Goal: Information Seeking & Learning: Learn about a topic

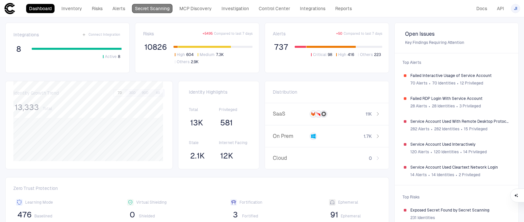
click at [157, 10] on link "Secret Scanning" at bounding box center [152, 8] width 41 height 9
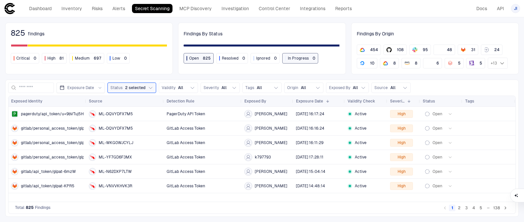
click at [232, 23] on div "Findings By Status Open 825 Resolved 0 Ignored 0 In Progress 0" at bounding box center [262, 49] width 168 height 52
click at [473, 50] on span "31" at bounding box center [473, 49] width 4 height 5
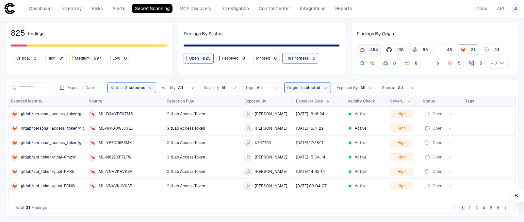
click at [373, 49] on span "454" at bounding box center [374, 49] width 8 height 5
click at [363, 50] on icon "GCP" at bounding box center [362, 49] width 5 height 5
click at [467, 51] on div "31" at bounding box center [468, 49] width 15 height 5
click at [317, 85] on button "Origin All" at bounding box center [303, 87] width 39 height 10
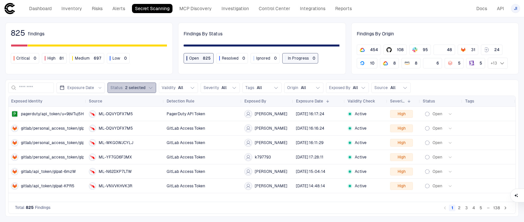
click at [151, 88] on icon "button" at bounding box center [150, 87] width 5 height 5
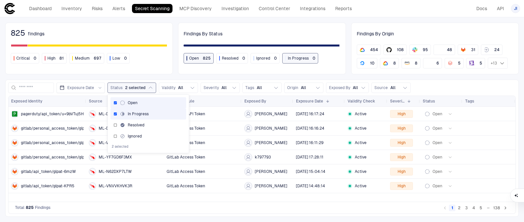
click at [160, 74] on div "825 findings Critical 0 High 81 Medium 697 Low 0" at bounding box center [89, 49] width 168 height 52
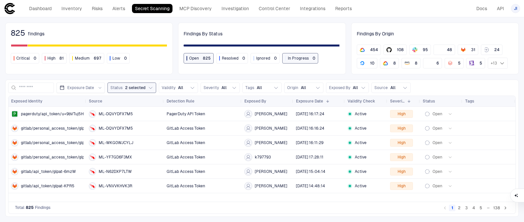
click at [157, 9] on link "Secret Scanning" at bounding box center [152, 8] width 41 height 9
click at [404, 87] on icon "button" at bounding box center [405, 87] width 5 height 5
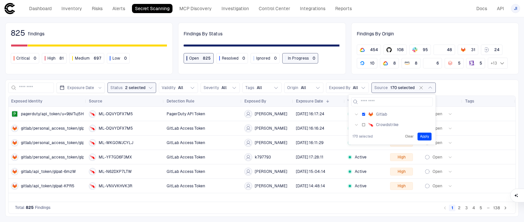
click at [422, 134] on button "Apply" at bounding box center [425, 136] width 14 height 8
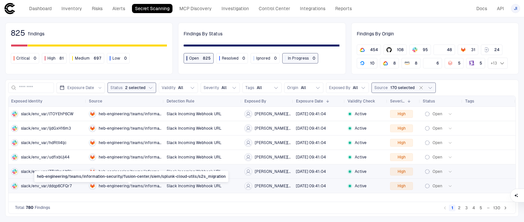
click at [121, 186] on span "heb-engineering/teams/information-security/fusion-center/siem/splunk-cloud-util…" at bounding box center [130, 185] width 63 height 5
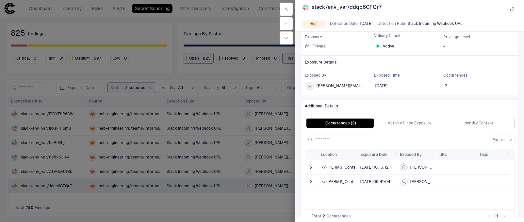
scroll to position [65, 0]
click at [315, 167] on span at bounding box center [312, 166] width 8 height 13
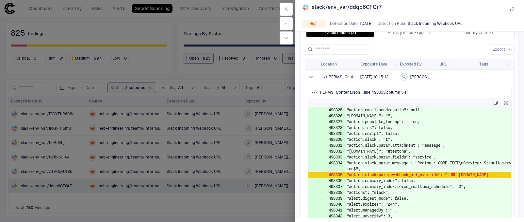
scroll to position [163, 0]
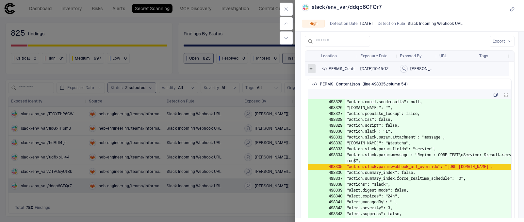
click at [310, 70] on span at bounding box center [311, 68] width 7 height 7
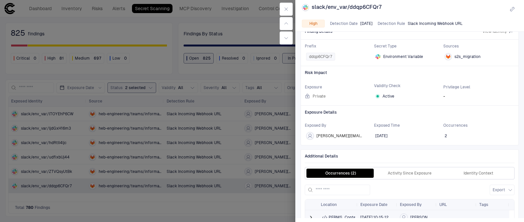
scroll to position [0, 0]
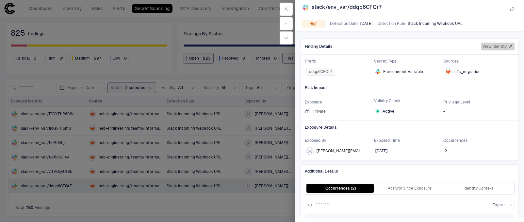
click at [496, 45] on span "View Identity" at bounding box center [495, 46] width 24 height 5
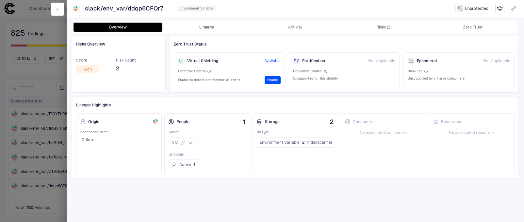
click at [197, 26] on button "Lineage" at bounding box center [206, 27] width 89 height 9
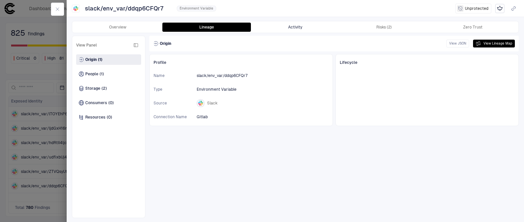
click at [296, 30] on button "Activity" at bounding box center [295, 27] width 89 height 9
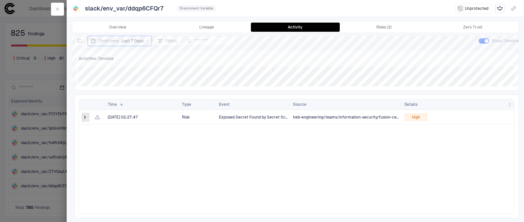
click at [85, 117] on span at bounding box center [85, 117] width 7 height 7
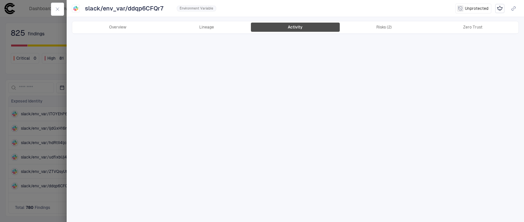
click at [308, 28] on button "Activity" at bounding box center [295, 27] width 89 height 9
click at [374, 27] on button "Risks (2)" at bounding box center [384, 27] width 89 height 9
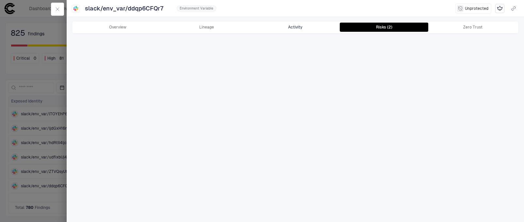
click at [303, 26] on button "Activity" at bounding box center [295, 27] width 89 height 9
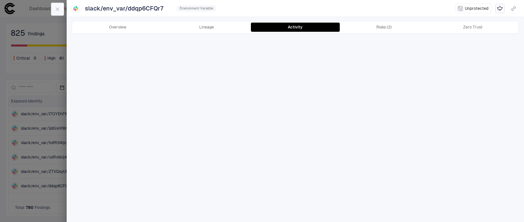
click at [58, 7] on icon "button" at bounding box center [57, 9] width 5 height 5
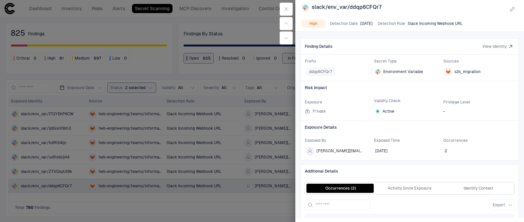
scroll to position [80, 0]
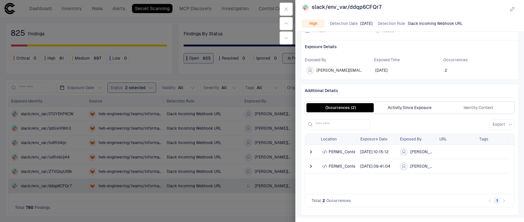
click at [404, 108] on button "Activity Since Exposure" at bounding box center [410, 107] width 69 height 9
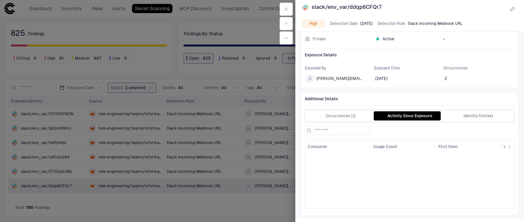
scroll to position [72, 0]
click at [458, 115] on button "Identity Context" at bounding box center [478, 115] width 69 height 9
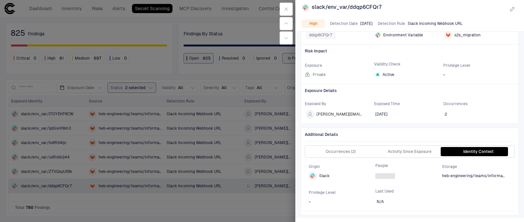
scroll to position [35, 0]
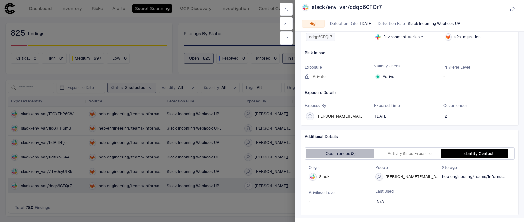
click at [340, 154] on button "Occurrences (2)" at bounding box center [341, 153] width 69 height 9
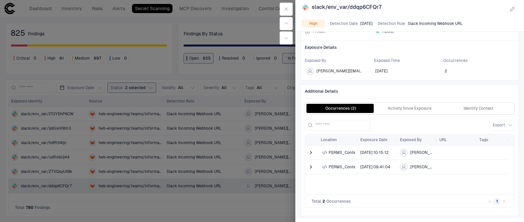
scroll to position [80, 0]
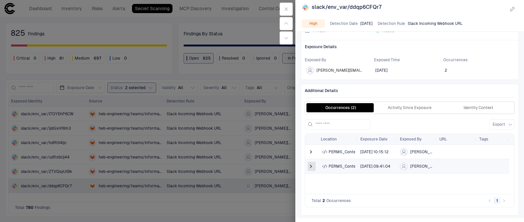
click at [314, 165] on span at bounding box center [311, 166] width 7 height 7
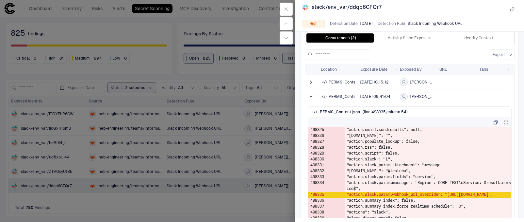
scroll to position [179, 0]
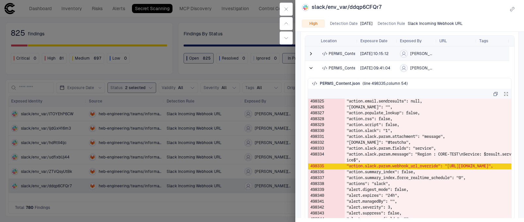
click at [329, 52] on div "heb-engineering/teams/information-security/fusion-center/siem/splunk-cloud-util…" at bounding box center [338, 53] width 34 height 5
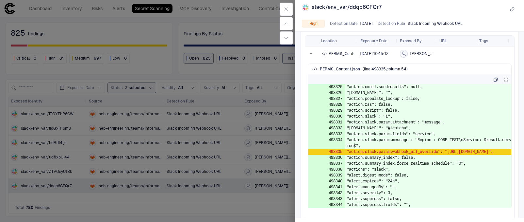
drag, startPoint x: 452, startPoint y: 156, endPoint x: 351, endPoint y: 166, distance: 101.5
click at [351, 155] on td ""action.slack.param.webhook_url_override": "[URL][DOMAIN_NAME]"," at bounding box center [428, 152] width 167 height 6
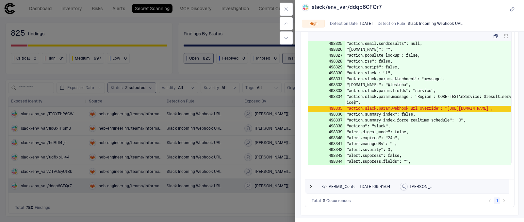
click at [317, 184] on div at bounding box center [311, 186] width 13 height 14
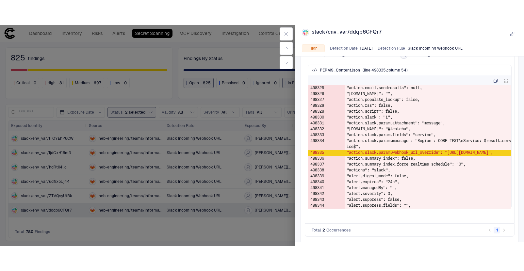
scroll to position [222, 0]
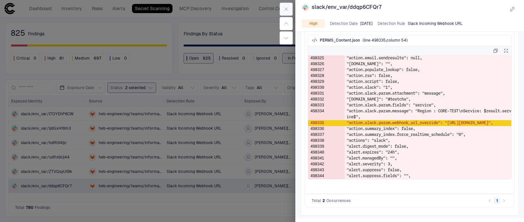
click at [285, 7] on icon "button" at bounding box center [286, 9] width 5 height 5
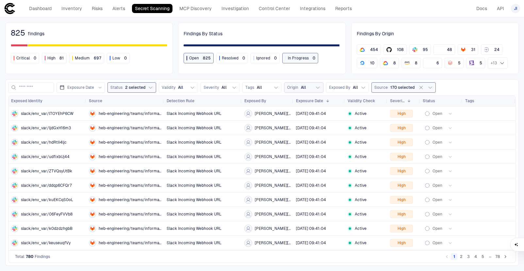
click at [316, 88] on icon "button" at bounding box center [317, 88] width 3 height 2
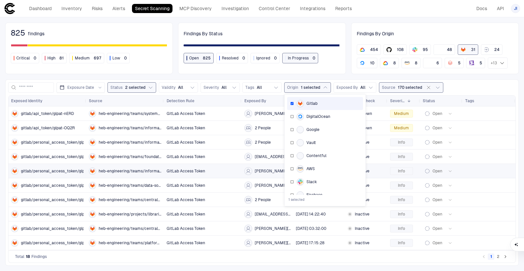
click at [59, 169] on span "gitlab/personal_access_token/glpat-sV9r" at bounding box center [59, 171] width 77 height 5
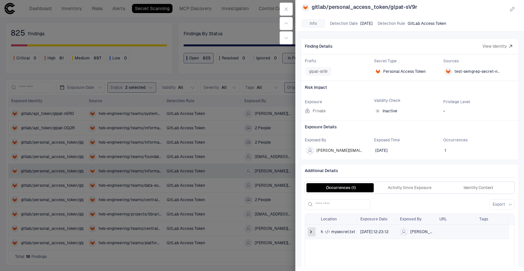
click at [312, 221] on span at bounding box center [311, 232] width 7 height 7
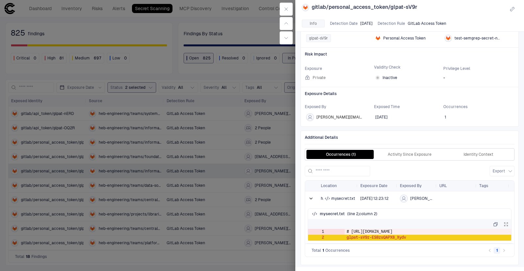
scroll to position [34, 0]
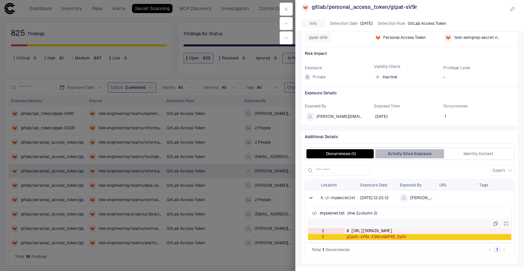
click at [413, 156] on button "Activity Since Exposure" at bounding box center [410, 153] width 69 height 9
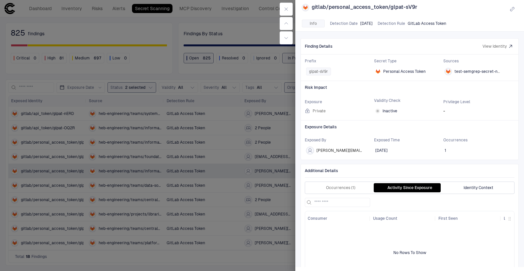
click at [474, 190] on button "Identity Context" at bounding box center [478, 187] width 69 height 9
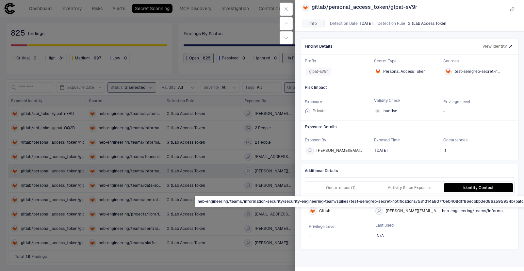
click at [473, 212] on span "heb-engineering/teams/information-security/security-engineering-team/spikes/tes…" at bounding box center [474, 211] width 64 height 5
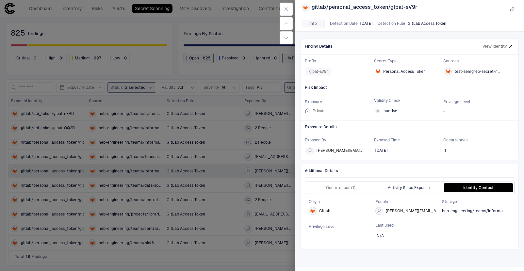
click at [423, 188] on button "Activity Since Exposure" at bounding box center [410, 187] width 69 height 9
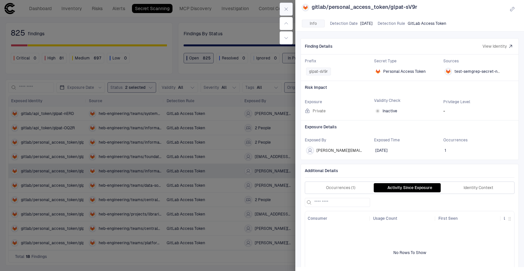
click at [290, 11] on button "button" at bounding box center [286, 9] width 13 height 13
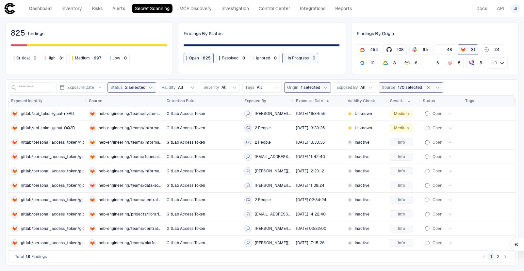
click at [418, 18] on div "825 findings Critical 0 High 81 Medium 697 Low 0 Findings By Status Open 825 Re…" at bounding box center [262, 144] width 524 height 254
click at [53, 115] on span "gitlab/api_token/glpat-nERD" at bounding box center [47, 113] width 53 height 5
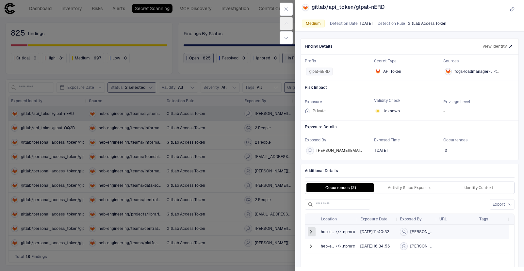
click at [309, 221] on span at bounding box center [311, 232] width 7 height 7
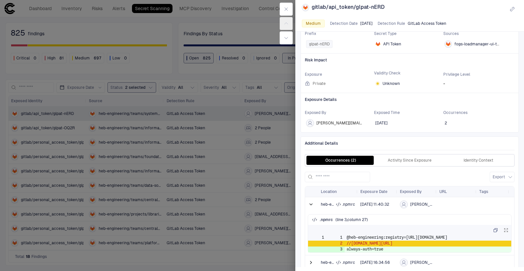
scroll to position [54, 0]
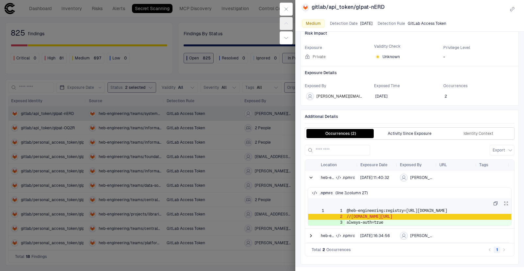
click at [399, 134] on button "Activity Since Exposure" at bounding box center [410, 133] width 69 height 9
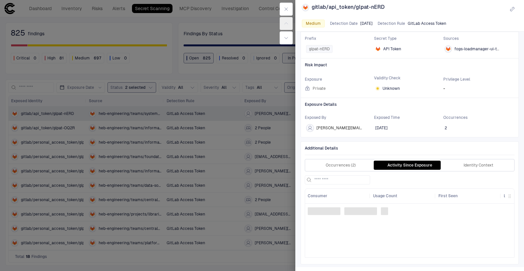
scroll to position [0, 0]
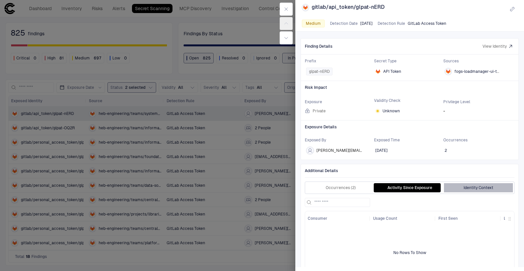
click at [485, 187] on button "Identity Context" at bounding box center [478, 187] width 69 height 9
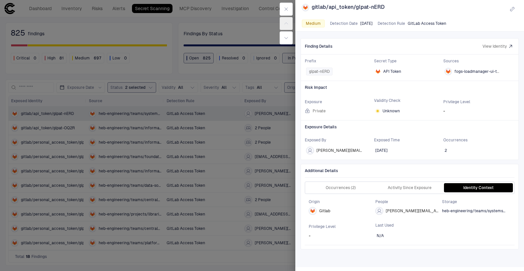
click at [398, 194] on div "Occurrences (2) Activity Since Exposure Identity Context" at bounding box center [410, 188] width 210 height 12
click at [418, 188] on button "Activity Since Exposure" at bounding box center [410, 187] width 69 height 9
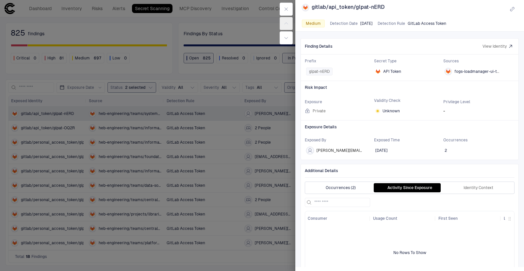
click at [349, 189] on button "Occurrences (2)" at bounding box center [341, 187] width 69 height 9
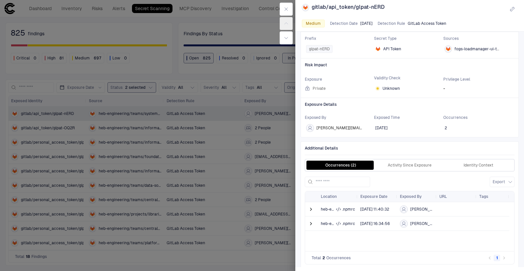
scroll to position [31, 0]
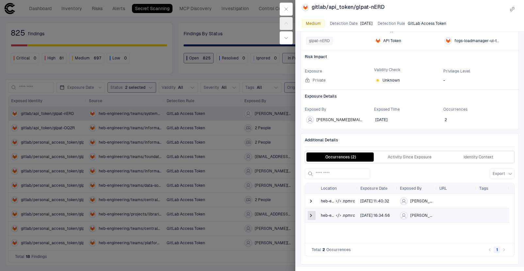
click at [311, 215] on span at bounding box center [311, 216] width 7 height 7
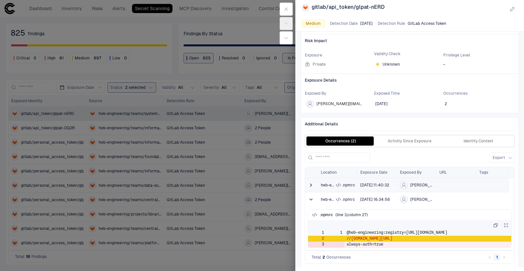
scroll to position [54, 0]
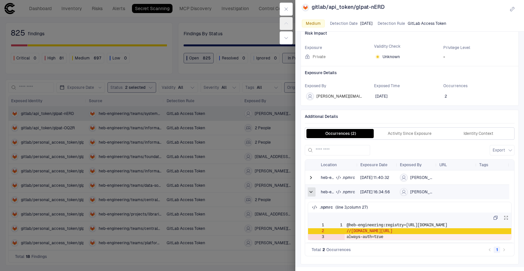
click at [312, 191] on span at bounding box center [311, 192] width 7 height 7
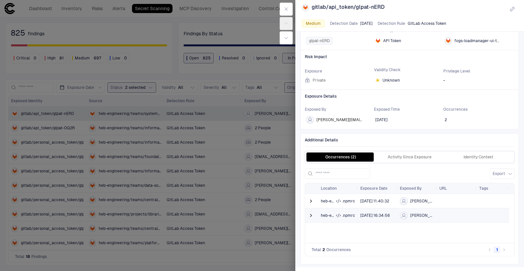
scroll to position [31, 0]
click at [311, 200] on span at bounding box center [311, 201] width 7 height 7
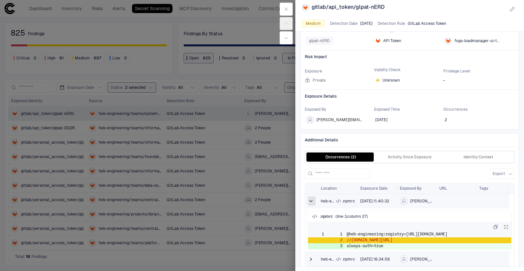
click at [309, 200] on span at bounding box center [311, 201] width 7 height 7
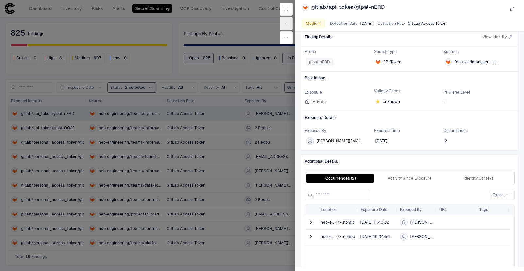
scroll to position [0, 0]
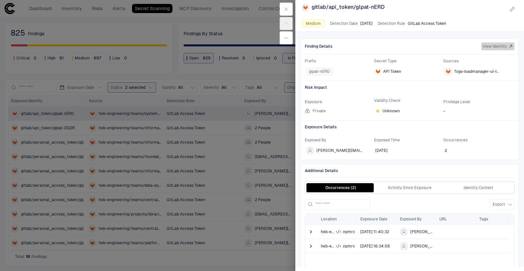
click at [497, 45] on span "View Identity" at bounding box center [495, 46] width 24 height 5
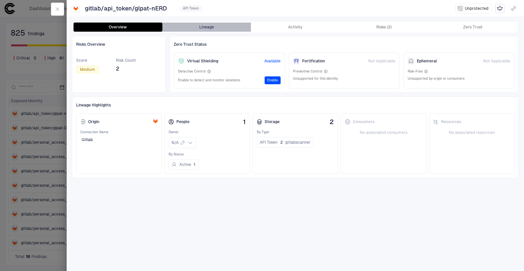
click at [205, 26] on button "Lineage" at bounding box center [206, 27] width 89 height 9
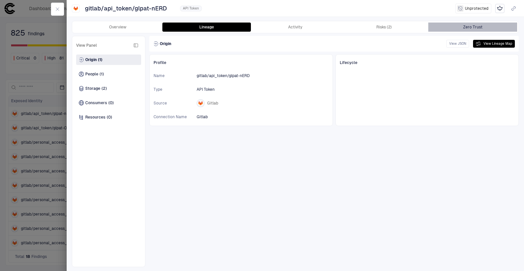
click at [470, 27] on div "Zero Trust" at bounding box center [473, 27] width 19 height 5
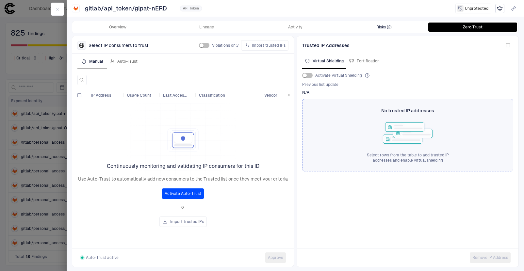
click at [387, 29] on div "Risks (2)" at bounding box center [384, 27] width 15 height 5
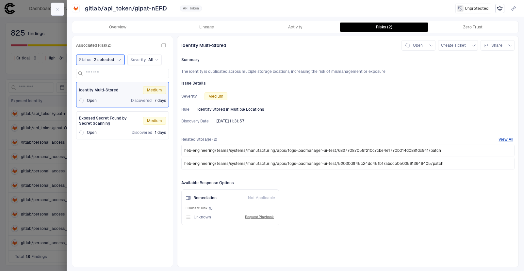
click at [55, 7] on button "button" at bounding box center [57, 9] width 13 height 13
